Goal: Task Accomplishment & Management: Use online tool/utility

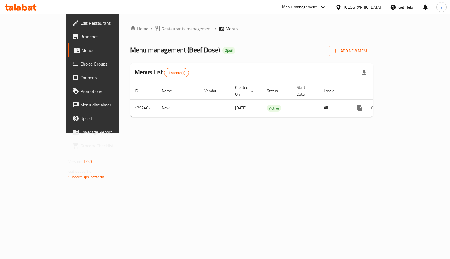
click at [80, 64] on span "Choice Groups" at bounding box center [108, 63] width 56 height 7
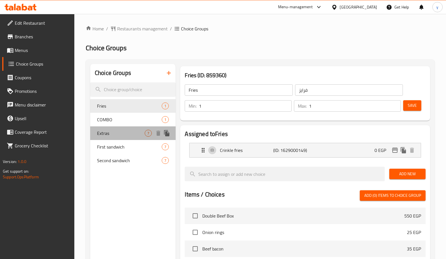
click at [117, 131] on span "Extras" at bounding box center [121, 133] width 48 height 7
type input "Extras"
type input "اضافات"
type input "0"
type input "7"
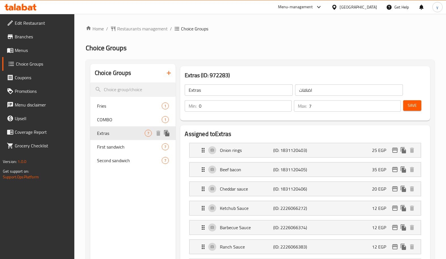
click at [117, 131] on span "Extras" at bounding box center [121, 133] width 48 height 7
click at [35, 9] on icon at bounding box center [34, 7] width 4 height 7
